Goal: Obtain resource: Obtain resource

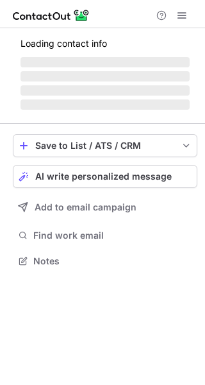
scroll to position [269, 205]
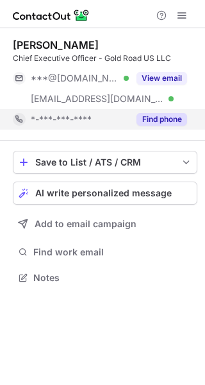
click at [145, 120] on button "Find phone" at bounding box center [162, 119] width 51 height 13
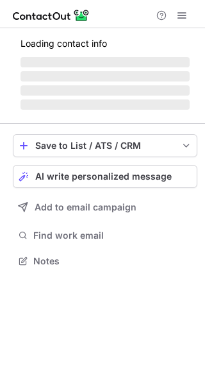
scroll to position [301, 205]
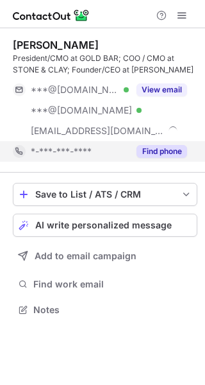
click at [163, 153] on button "Find phone" at bounding box center [162, 151] width 51 height 13
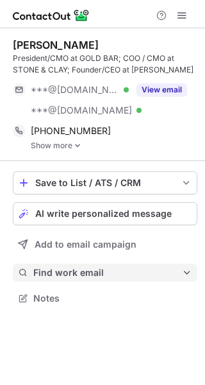
scroll to position [289, 205]
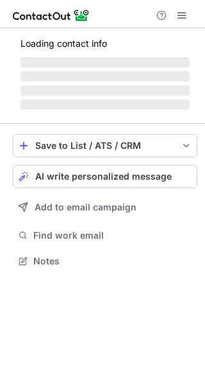
scroll to position [280, 205]
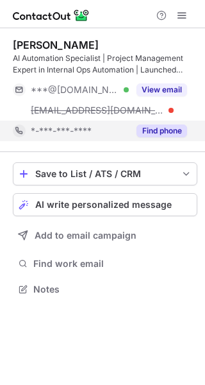
click at [156, 129] on button "Find phone" at bounding box center [162, 130] width 51 height 13
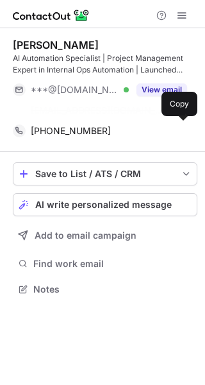
scroll to position [260, 205]
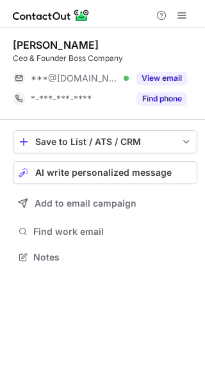
scroll to position [248, 205]
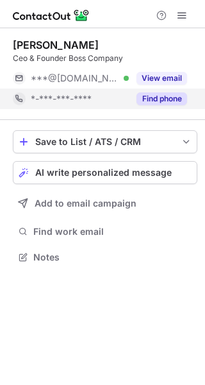
click at [159, 99] on button "Find phone" at bounding box center [162, 98] width 51 height 13
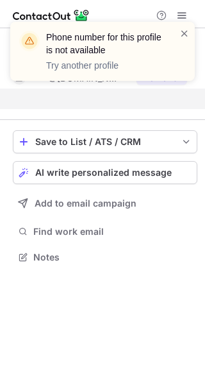
scroll to position [228, 205]
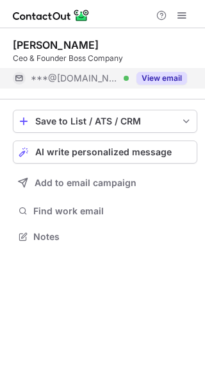
click at [170, 79] on button "View email" at bounding box center [162, 78] width 51 height 13
